Goal: Navigation & Orientation: Find specific page/section

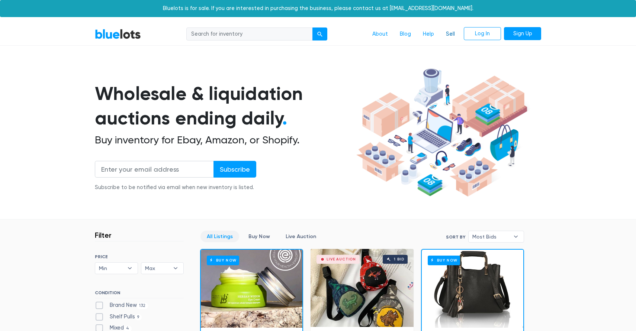
click at [452, 32] on link "Sell" at bounding box center [450, 34] width 21 height 14
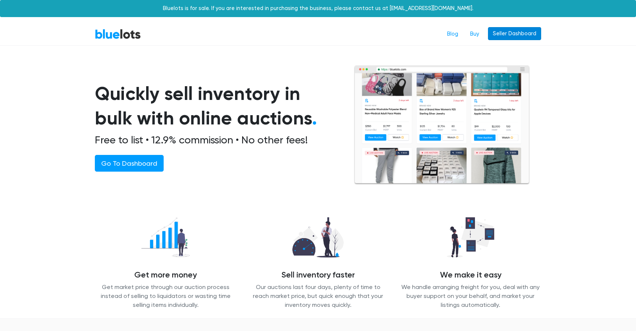
click at [518, 32] on link "Seller Dashboard" at bounding box center [514, 33] width 53 height 13
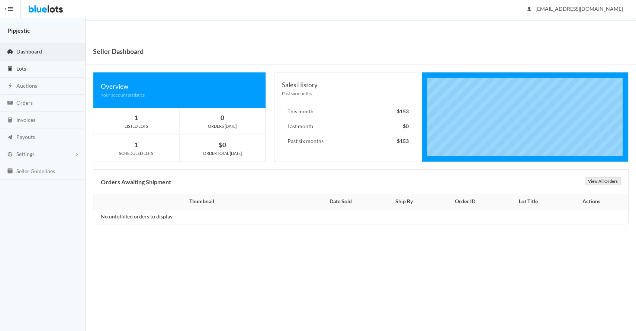
click at [49, 64] on link "Lots" at bounding box center [43, 69] width 86 height 17
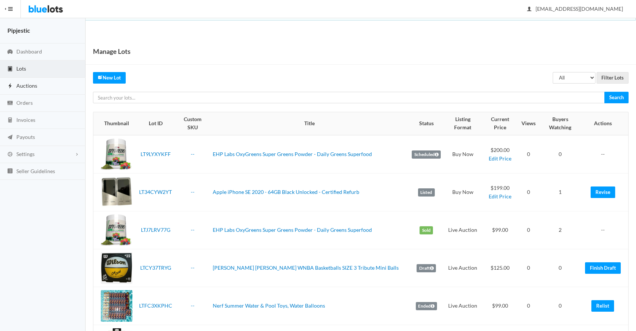
click at [33, 87] on span "Auctions" at bounding box center [26, 86] width 21 height 6
